Goal: Information Seeking & Learning: Check status

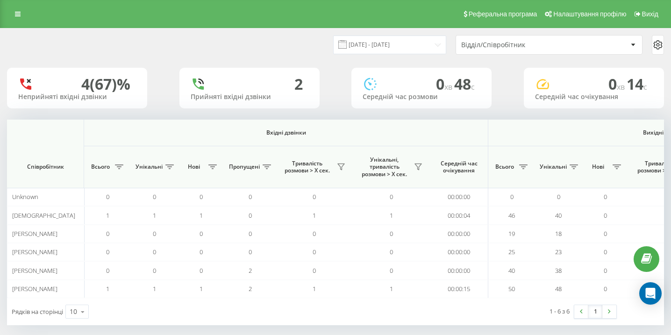
scroll to position [0, 646]
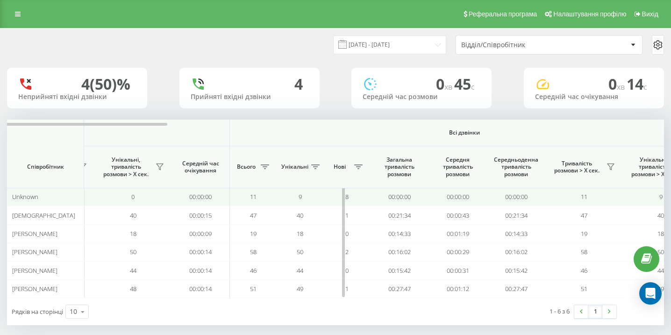
scroll to position [0, 646]
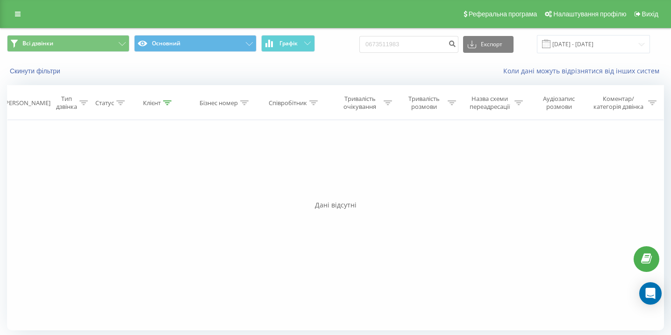
click at [391, 39] on input "0673511983" at bounding box center [408, 44] width 99 height 17
type input "0967611361"
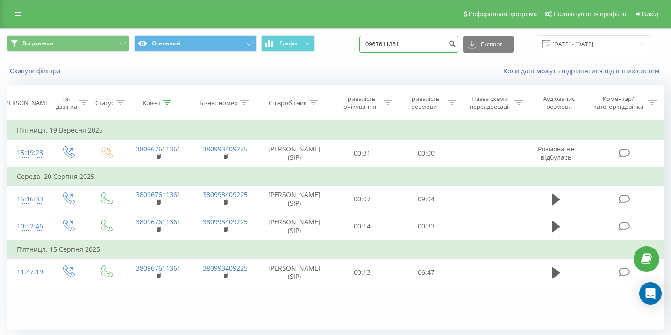
click at [401, 48] on input "0967611361" at bounding box center [408, 44] width 99 height 17
paste input "0633441828"
type input "0633441828"
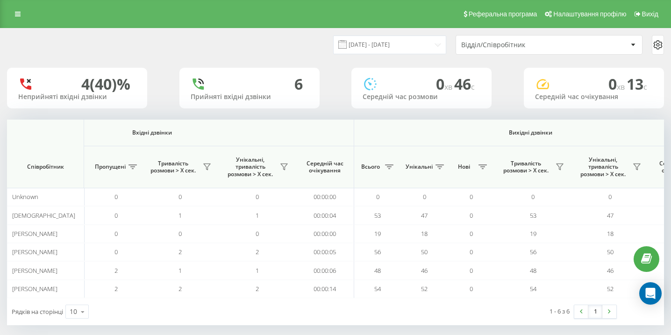
scroll to position [0, 646]
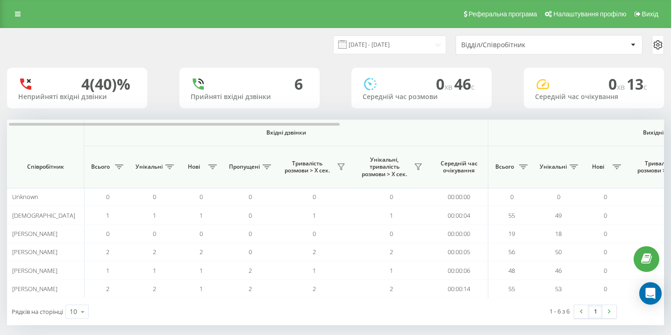
scroll to position [0, 646]
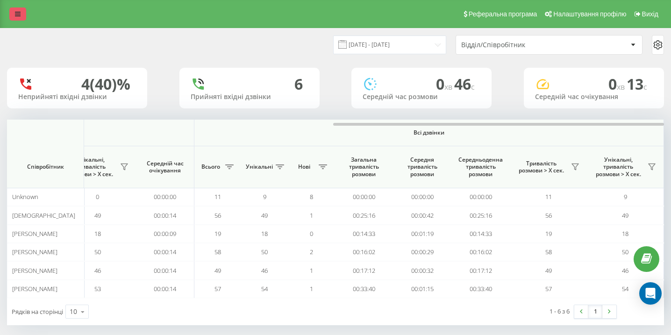
click at [16, 13] on icon at bounding box center [18, 14] width 6 height 7
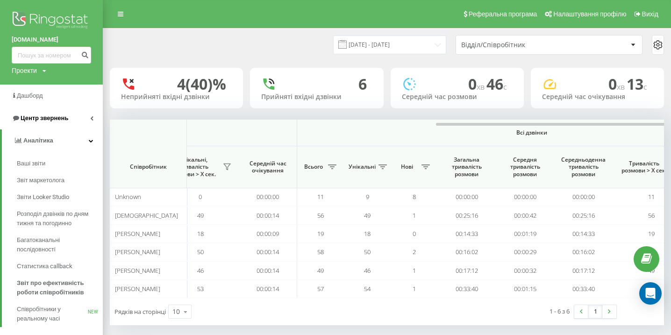
click at [58, 116] on span "Центр звернень" at bounding box center [45, 117] width 48 height 7
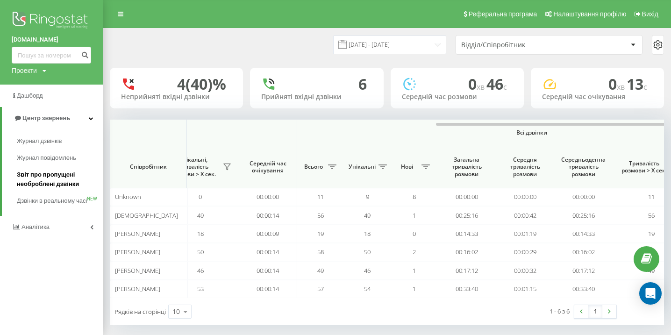
click at [57, 184] on span "Звіт про пропущені необроблені дзвінки" at bounding box center [57, 179] width 81 height 19
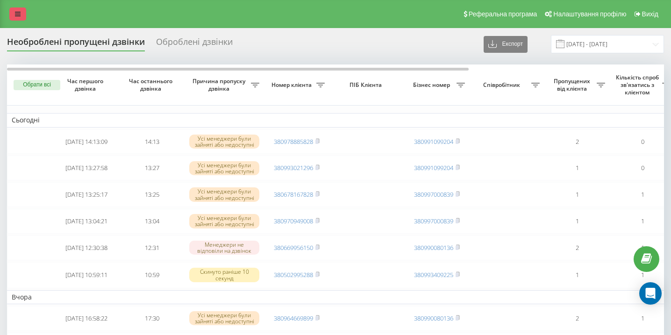
click at [16, 13] on icon at bounding box center [18, 14] width 6 height 7
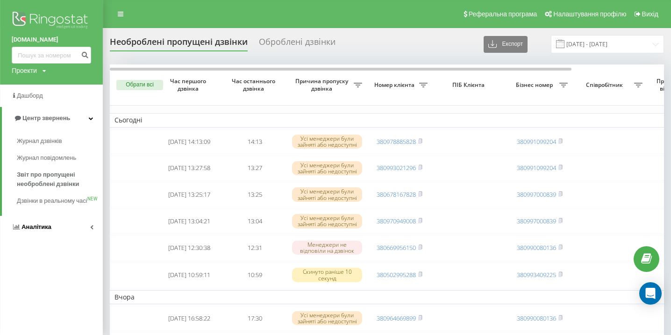
click at [59, 238] on link "Аналiтика" at bounding box center [51, 227] width 103 height 22
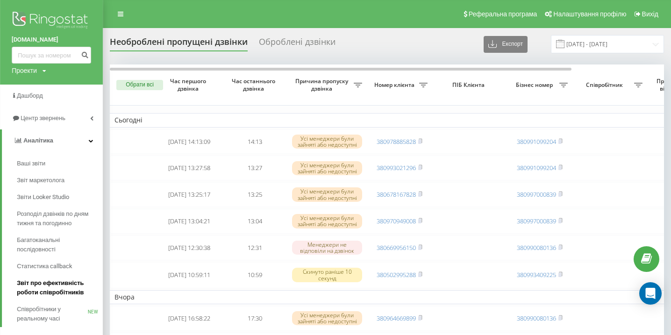
click at [48, 291] on span "Звіт про ефективність роботи співробітників" at bounding box center [57, 287] width 81 height 19
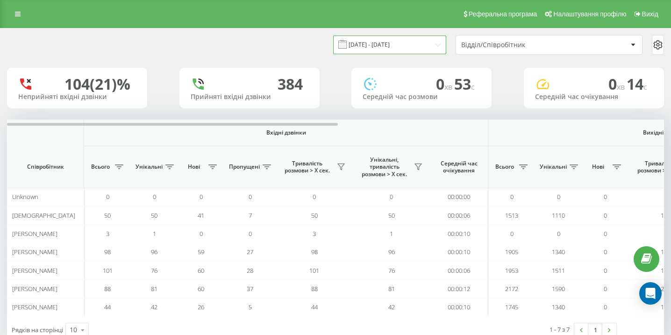
click at [398, 43] on input "[DATE] - [DATE]" at bounding box center [389, 44] width 113 height 18
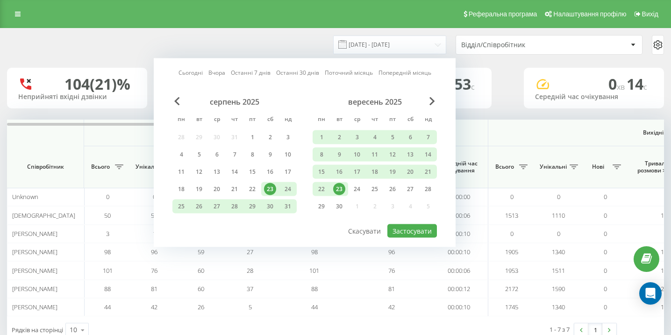
click at [327, 45] on div "23.08.2025 - 23.09.2025" at bounding box center [378, 44] width 136 height 18
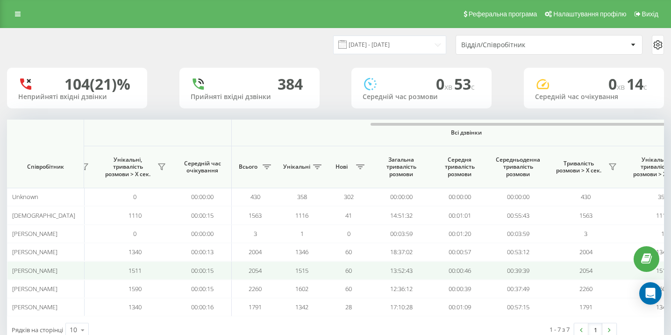
scroll to position [0, 646]
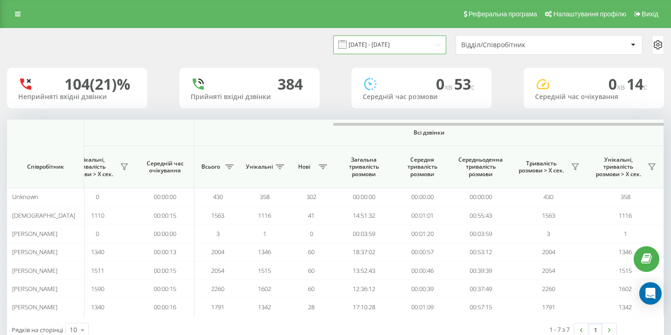
click at [367, 49] on input "23.08.2025 - 23.09.2025" at bounding box center [389, 44] width 113 height 18
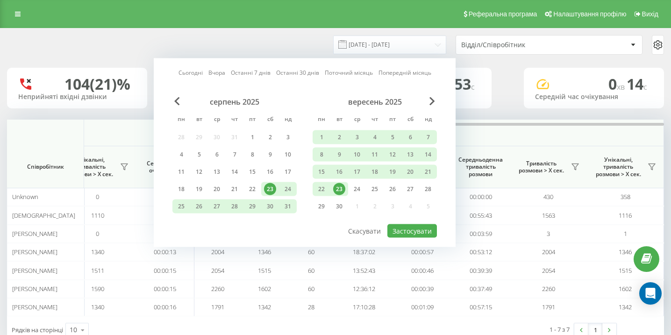
click at [339, 190] on div "23" at bounding box center [339, 189] width 12 height 12
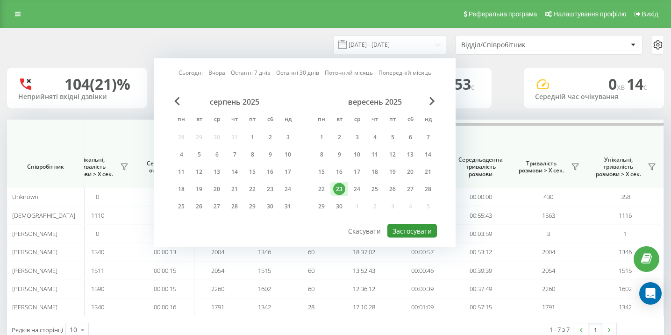
click at [421, 233] on button "Застосувати" at bounding box center [411, 231] width 49 height 14
type input "23.09.2025 - 23.09.2025"
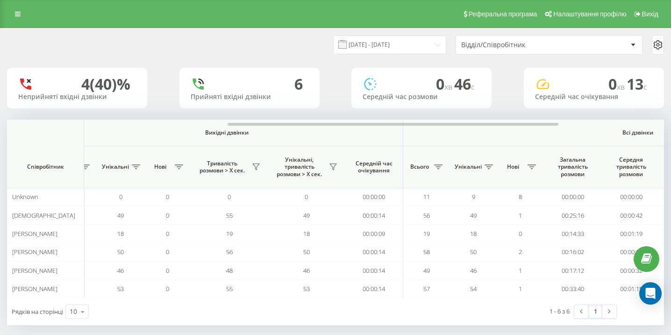
scroll to position [0, 646]
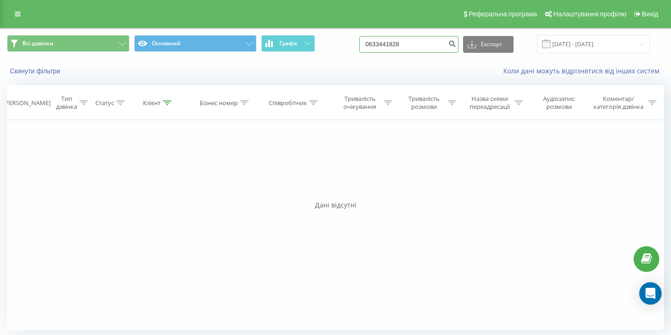
click at [425, 40] on input "0633441828" at bounding box center [408, 44] width 99 height 17
paste input "0682865487"
type input "0682865487"
click at [437, 44] on input "0682865487" at bounding box center [408, 44] width 99 height 17
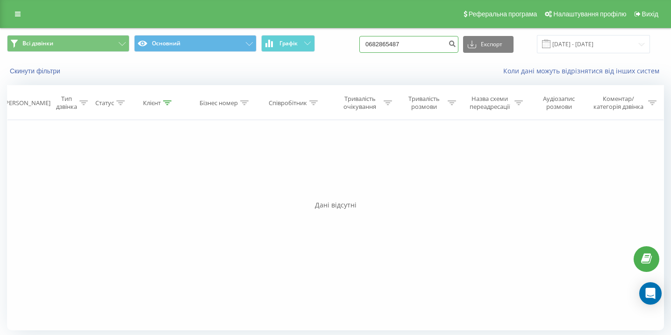
click at [437, 45] on input "0682865487" at bounding box center [408, 44] width 99 height 17
paste input "0963277744"
type input "0963277744"
click at [436, 37] on input "0963277744" at bounding box center [408, 44] width 99 height 17
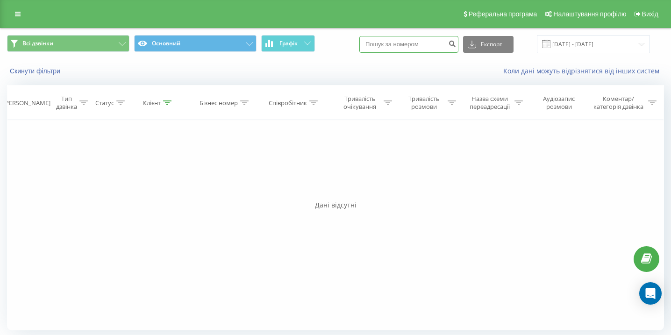
paste input "0660607021"
type input "0660607021"
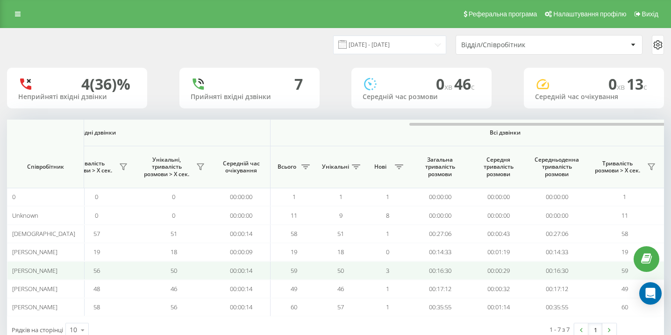
scroll to position [0, 646]
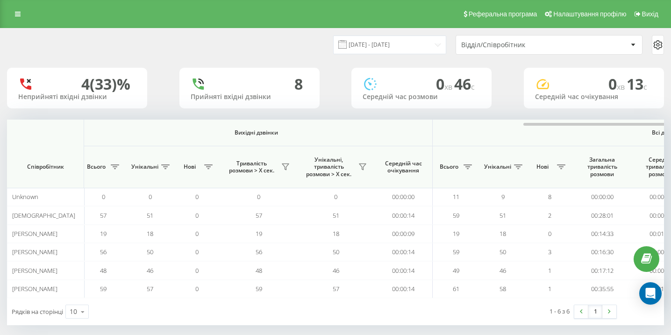
scroll to position [0, 646]
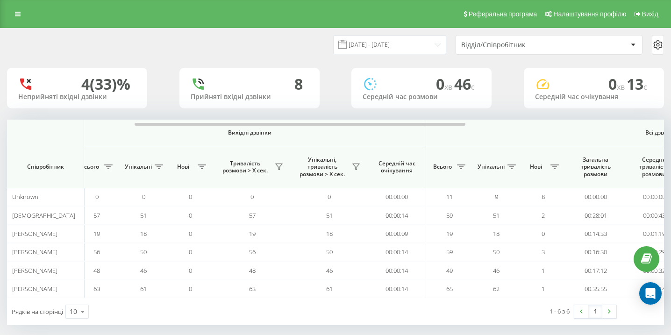
scroll to position [0, 646]
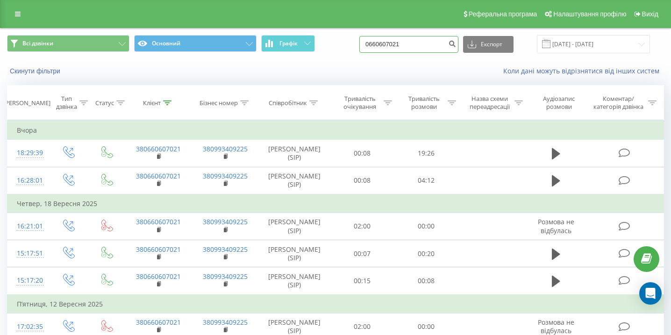
click at [435, 40] on input "0660607021" at bounding box center [408, 44] width 99 height 17
paste input "0985625945"
type input "0985625945"
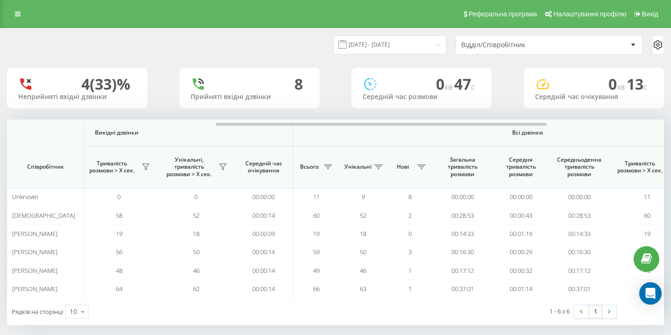
scroll to position [0, 646]
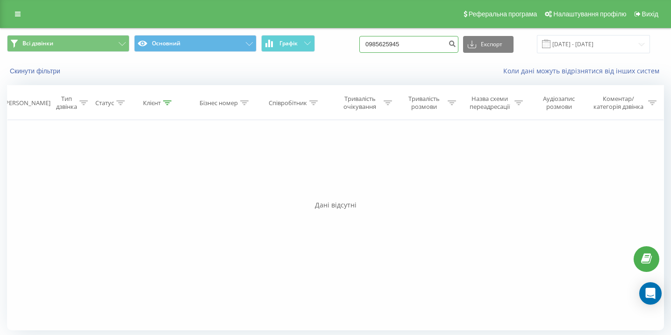
click at [422, 41] on input "0985625945" at bounding box center [408, 44] width 99 height 17
paste input "0506033554"
type input "0506033554"
click at [433, 44] on input "0506033554" at bounding box center [408, 44] width 99 height 17
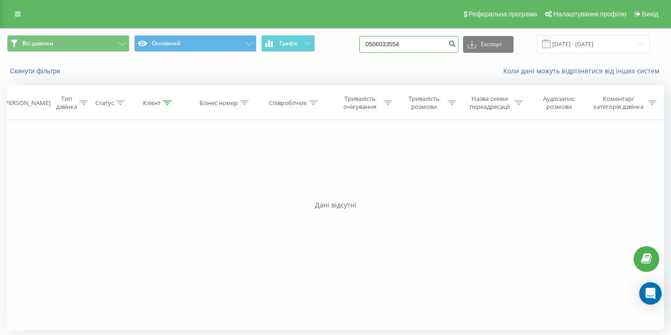
click at [433, 44] on input "0506033554" at bounding box center [408, 44] width 99 height 17
paste input "0967118361"
type input "0967118361"
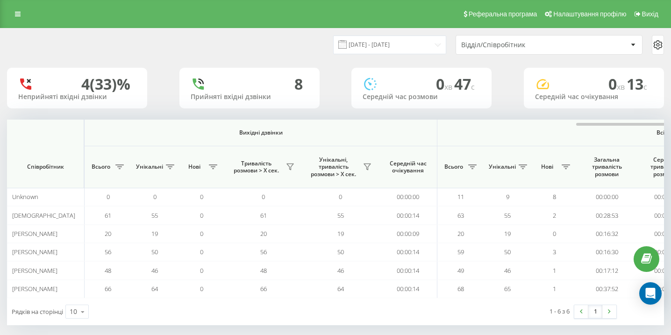
scroll to position [0, 646]
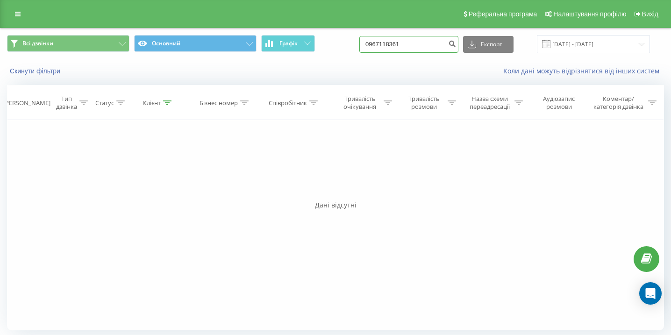
click at [410, 42] on input "0967118361" at bounding box center [408, 44] width 99 height 17
paste input "0961656696"
type input "0961656696"
click at [429, 48] on input "0961656696" at bounding box center [408, 44] width 99 height 17
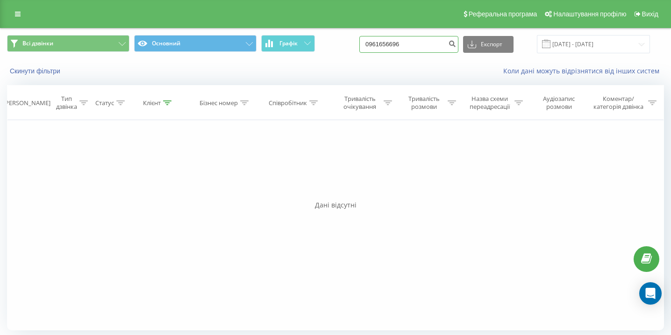
click at [429, 48] on input "0961656696" at bounding box center [408, 44] width 99 height 17
paste input "0985027005"
type input "0985027005"
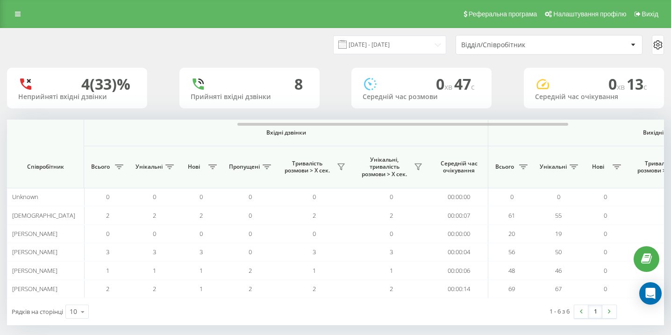
scroll to position [0, 646]
